Goal: Task Accomplishment & Management: Manage account settings

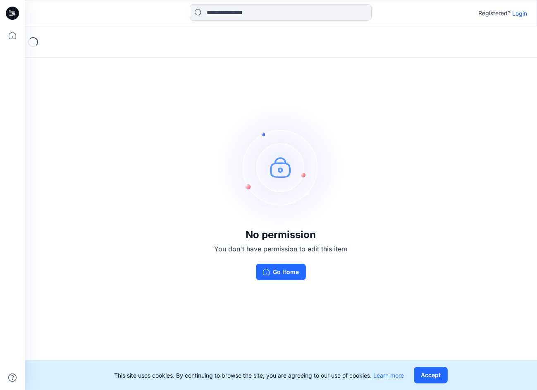
click at [523, 15] on p "Login" at bounding box center [519, 13] width 15 height 9
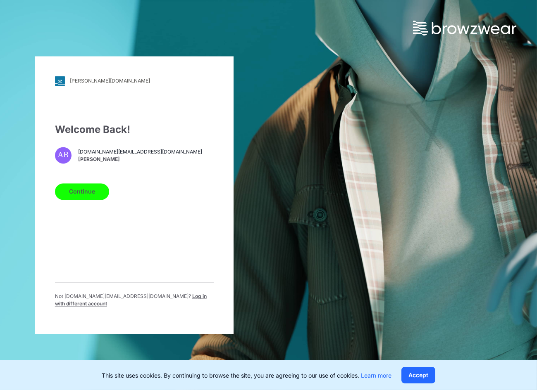
click at [68, 200] on button "Continue" at bounding box center [82, 191] width 54 height 17
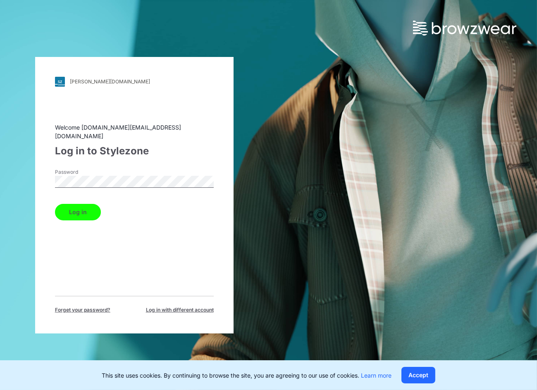
click at [55, 204] on button "Log in" at bounding box center [78, 212] width 46 height 17
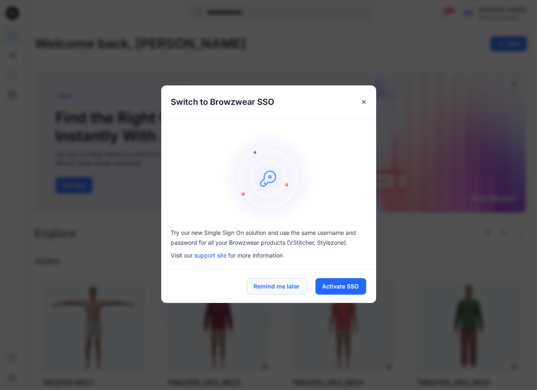
click at [282, 289] on button "Remind me later" at bounding box center [277, 286] width 60 height 17
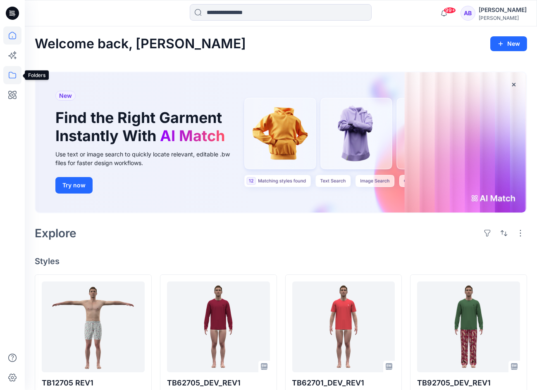
click at [13, 76] on icon at bounding box center [12, 75] width 18 height 18
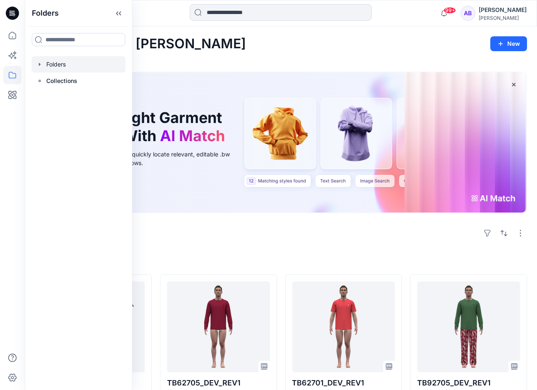
click at [62, 71] on div at bounding box center [78, 64] width 94 height 17
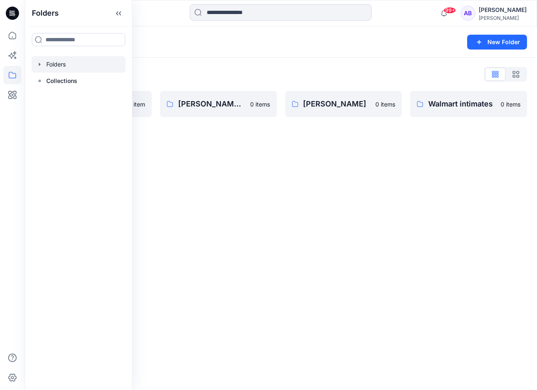
click at [254, 60] on div "Folders List Costco [PERSON_NAME] FH26 1 item [PERSON_NAME] AND [PERSON_NAME] 0…" at bounding box center [281, 92] width 512 height 69
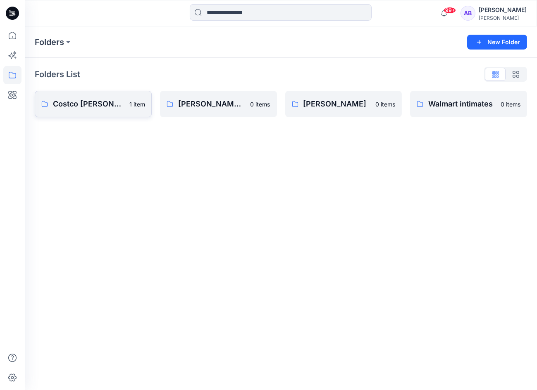
click at [97, 105] on p "Costco [PERSON_NAME] FH26" at bounding box center [88, 104] width 71 height 12
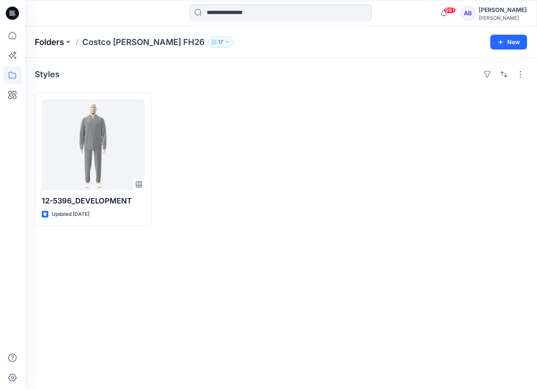
click at [49, 41] on p "Folders" at bounding box center [49, 42] width 29 height 12
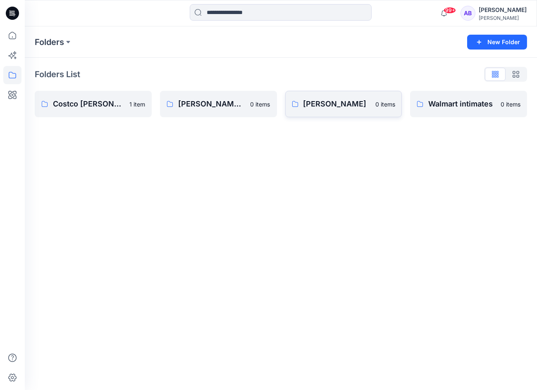
click at [361, 100] on p "[PERSON_NAME]" at bounding box center [336, 104] width 67 height 12
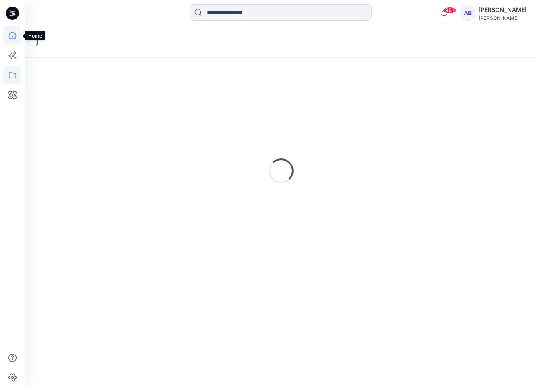
click at [7, 37] on icon at bounding box center [12, 35] width 18 height 18
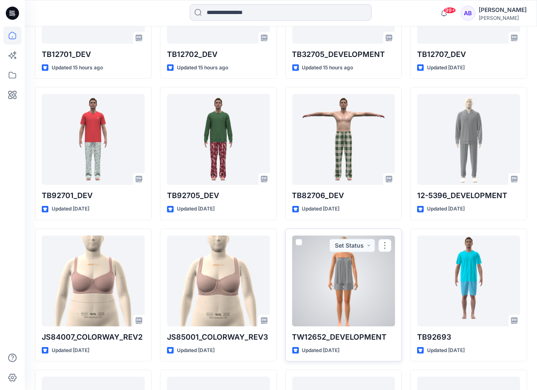
scroll to position [874, 0]
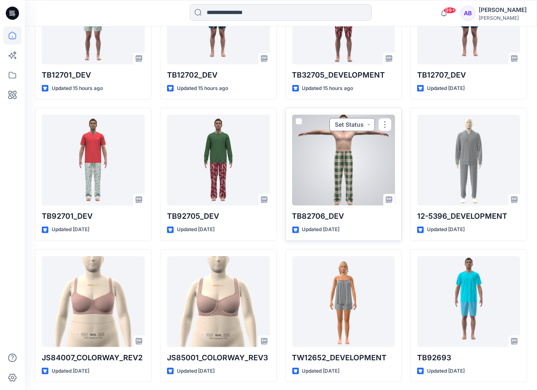
click at [368, 126] on button "Set Status" at bounding box center [351, 124] width 45 height 13
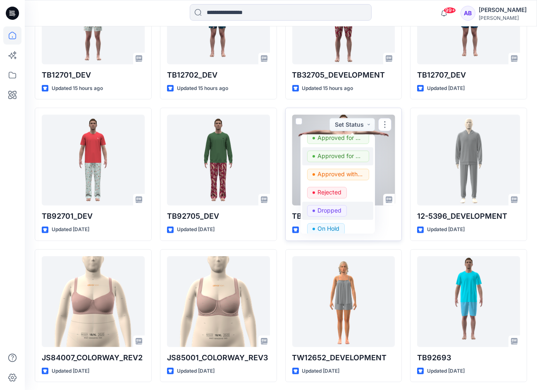
scroll to position [0, 0]
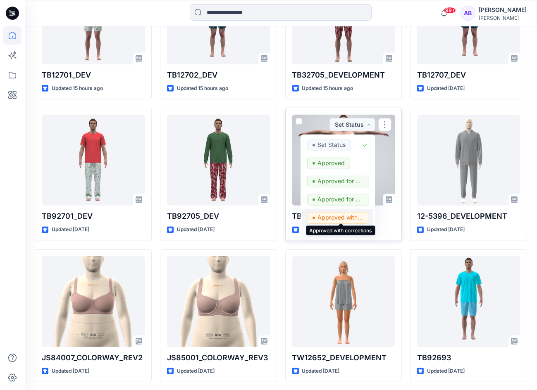
click at [350, 216] on p "Approved with corrections" at bounding box center [340, 217] width 46 height 11
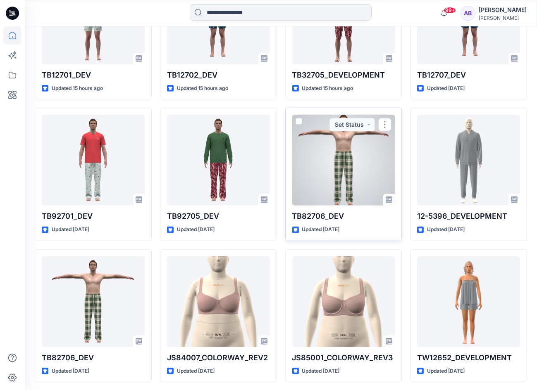
click at [358, 145] on div at bounding box center [343, 160] width 103 height 91
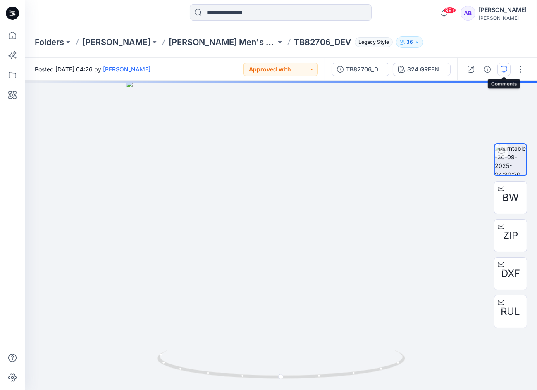
click at [505, 69] on icon "button" at bounding box center [503, 69] width 7 height 7
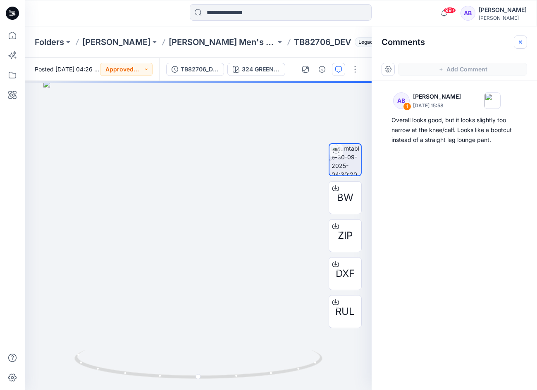
click at [521, 39] on icon "button" at bounding box center [520, 42] width 7 height 7
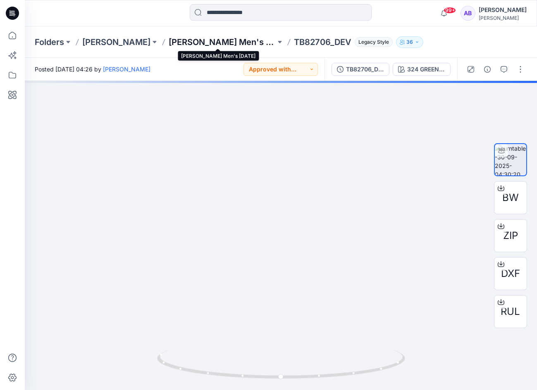
click at [235, 40] on p "[PERSON_NAME] Men's [DATE]" at bounding box center [222, 42] width 107 height 12
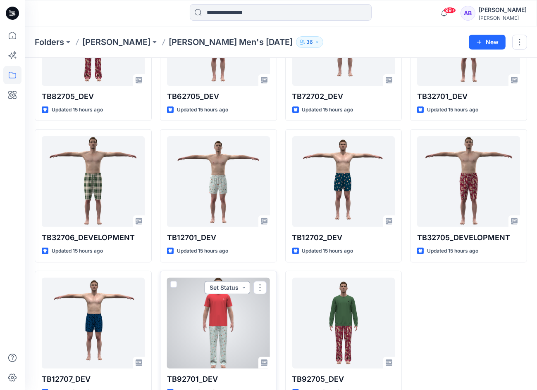
scroll to position [552, 0]
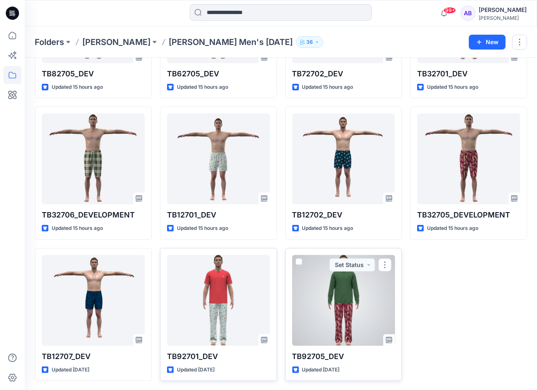
click at [338, 302] on div at bounding box center [343, 300] width 103 height 91
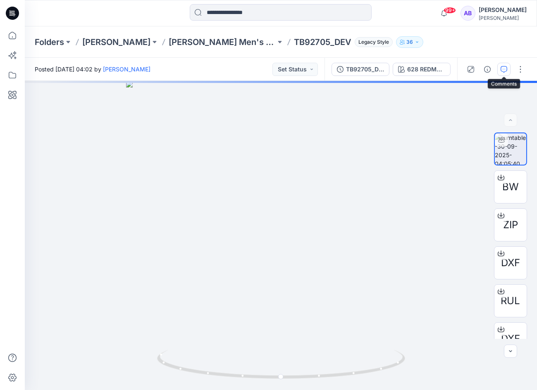
click at [506, 74] on button "button" at bounding box center [503, 69] width 13 height 13
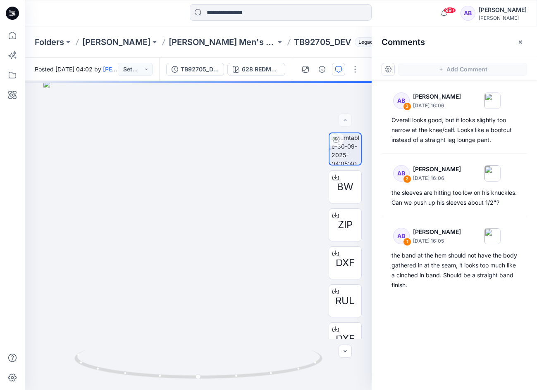
click at [300, 56] on div "Folders [PERSON_NAME] [PERSON_NAME] Men's [DATE] TB92705_DEV Legacy Style 36" at bounding box center [281, 41] width 512 height 31
click at [519, 42] on icon "button" at bounding box center [520, 42] width 7 height 7
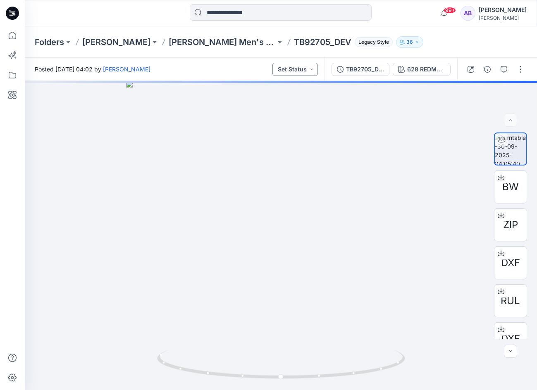
click at [304, 70] on button "Set Status" at bounding box center [294, 69] width 45 height 13
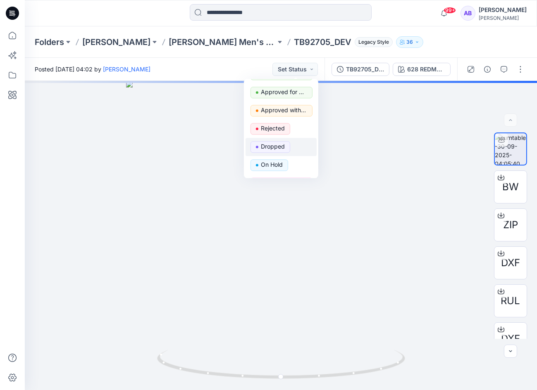
scroll to position [68, 0]
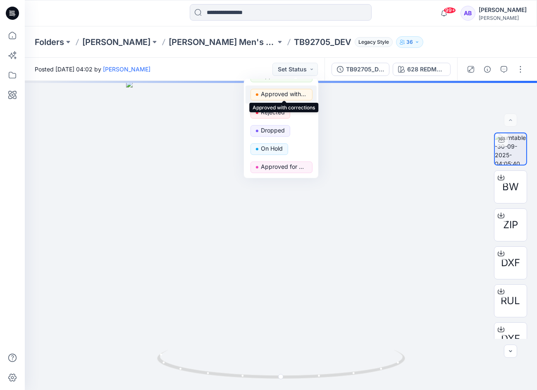
click at [294, 96] on p "Approved with corrections" at bounding box center [284, 94] width 46 height 11
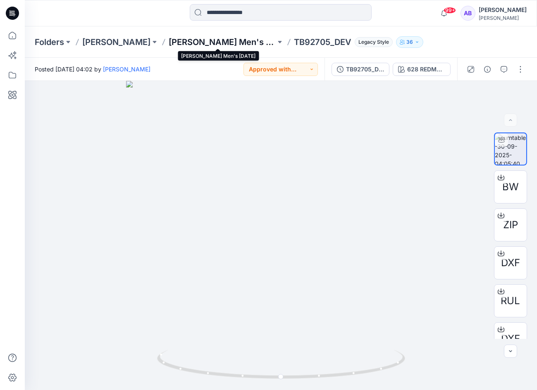
click at [229, 42] on p "[PERSON_NAME] Men's [DATE]" at bounding box center [222, 42] width 107 height 12
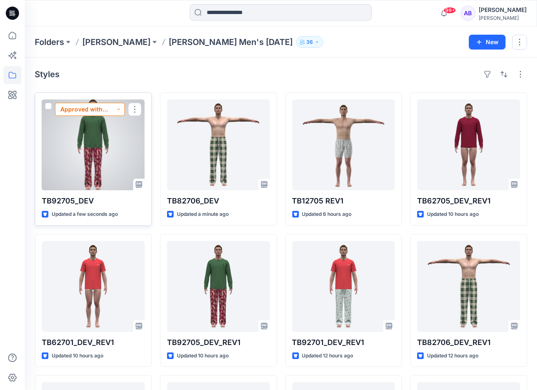
click at [121, 107] on button "Approved with corrections" at bounding box center [90, 109] width 70 height 13
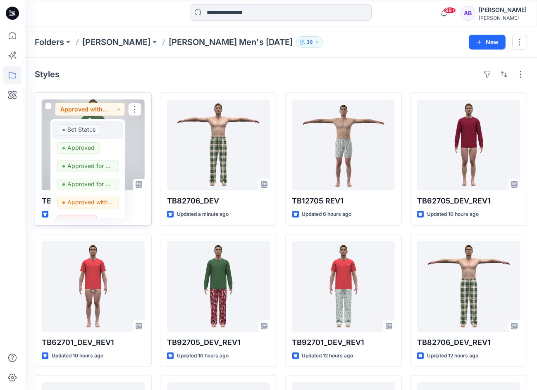
click at [90, 125] on p "Set Status" at bounding box center [81, 129] width 28 height 11
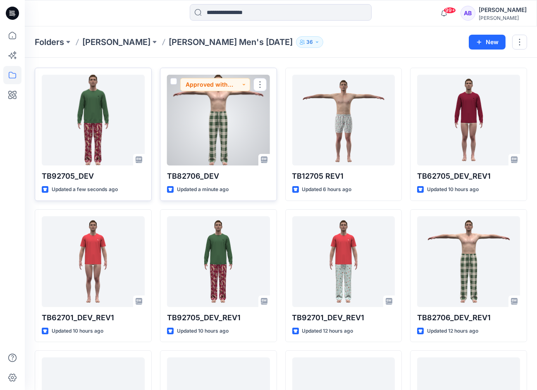
scroll to position [26, 0]
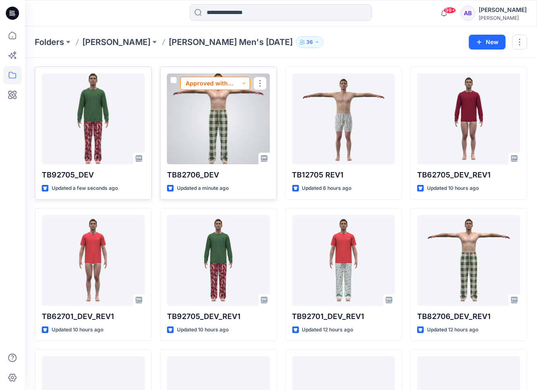
click at [244, 83] on button "Approved with corrections" at bounding box center [215, 83] width 70 height 13
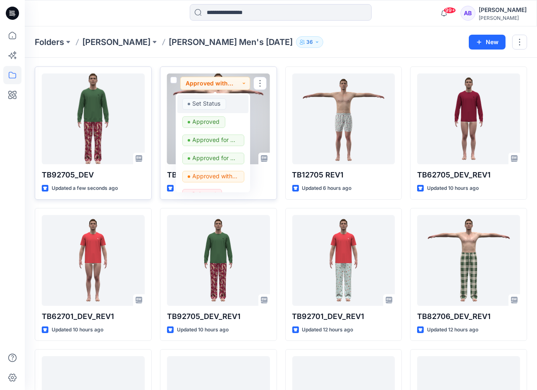
click at [223, 104] on span "Set Status" at bounding box center [204, 104] width 44 height 12
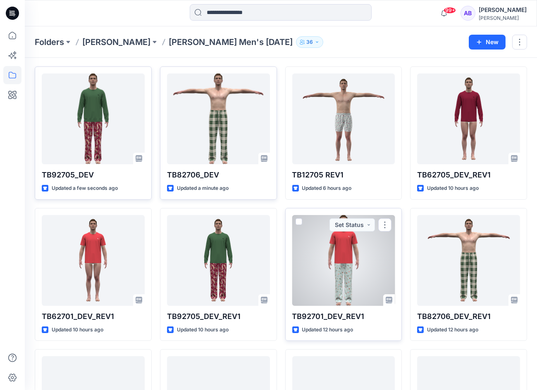
scroll to position [50, 0]
